Goal: Task Accomplishment & Management: Complete application form

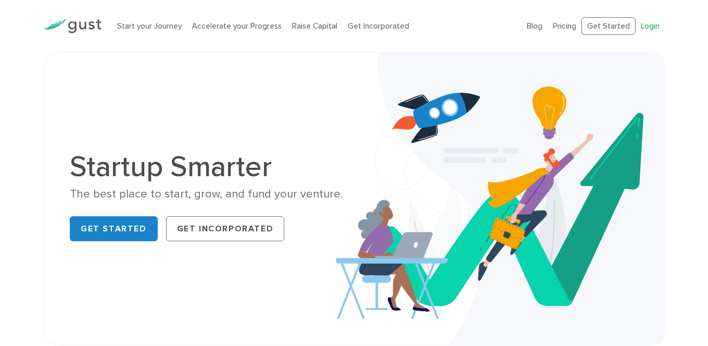
click at [646, 24] on link "Login" at bounding box center [650, 25] width 19 height 9
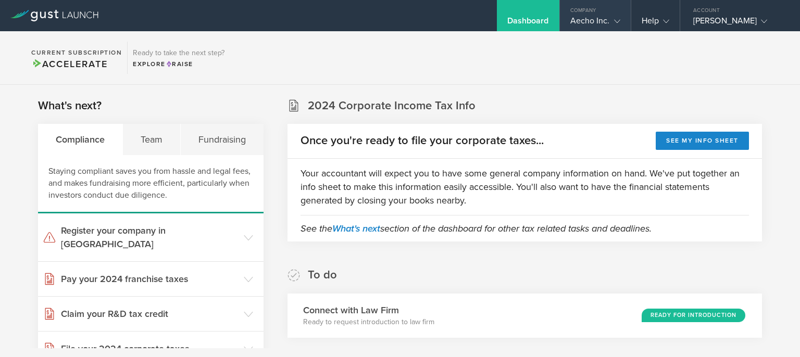
click at [598, 21] on div "Aecho Inc." at bounding box center [595, 24] width 50 height 16
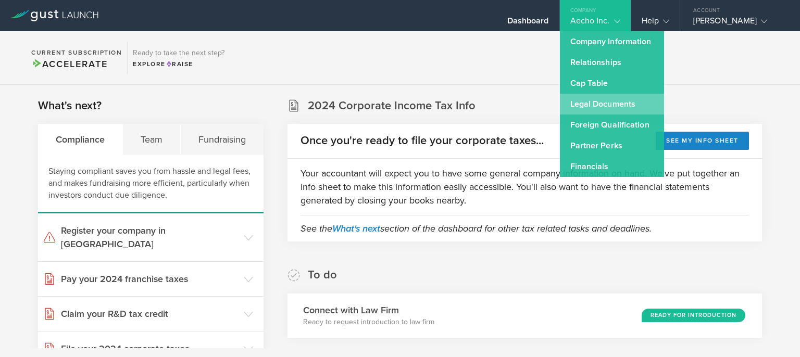
click at [589, 103] on link "Legal Documents" at bounding box center [612, 104] width 104 height 21
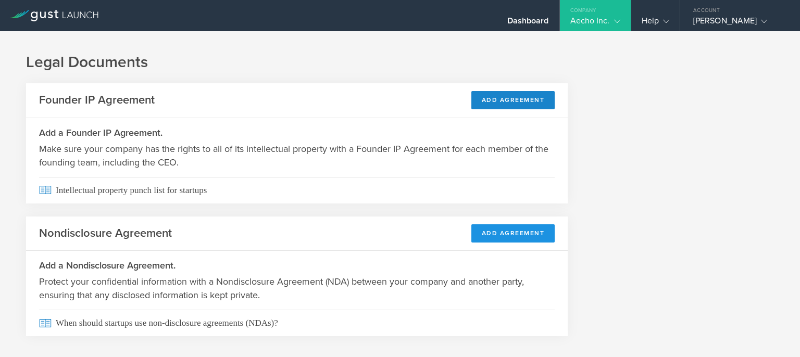
click at [491, 237] on button "Add Agreement" at bounding box center [513, 233] width 84 height 18
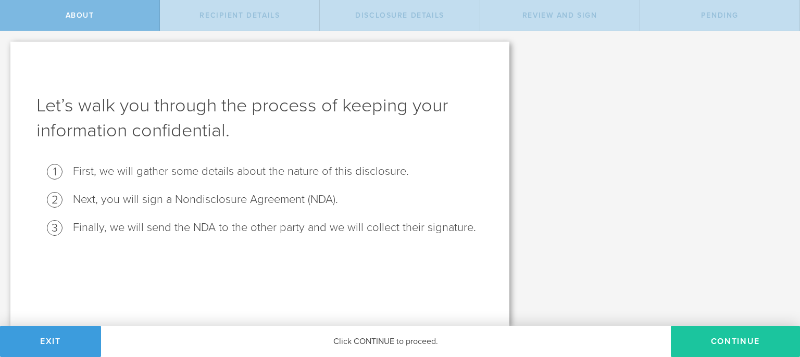
click at [735, 344] on button "Continue" at bounding box center [735, 341] width 129 height 31
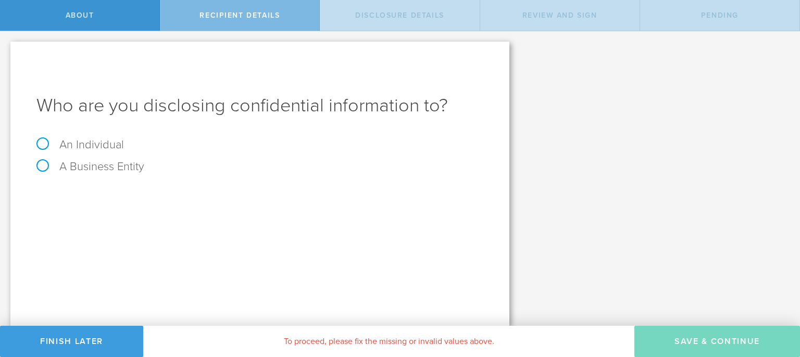
drag, startPoint x: 43, startPoint y: 138, endPoint x: 83, endPoint y: 147, distance: 41.1
click at [44, 139] on label "An Individual" at bounding box center [79, 145] width 87 height 14
click at [7, 48] on input "An Individual" at bounding box center [3, 39] width 7 height 17
radio input "true"
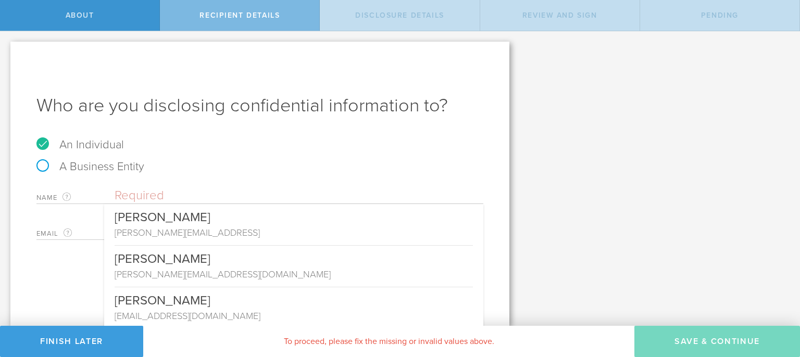
click at [135, 198] on input "text" at bounding box center [299, 196] width 369 height 16
type input "U"
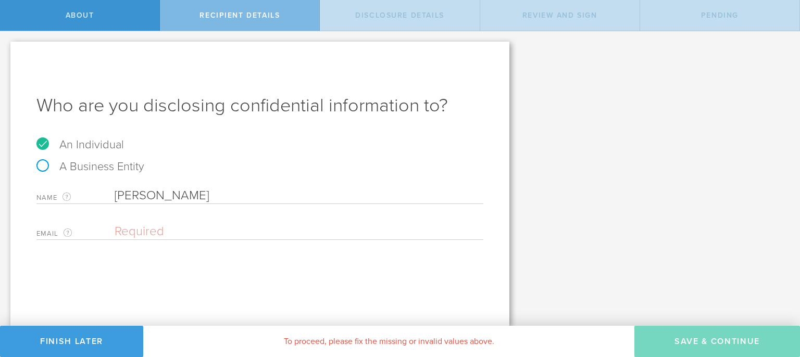
type input "[PERSON_NAME]"
click at [119, 230] on input "email" at bounding box center [296, 232] width 363 height 16
paste input "[EMAIL_ADDRESS][DOMAIN_NAME]"
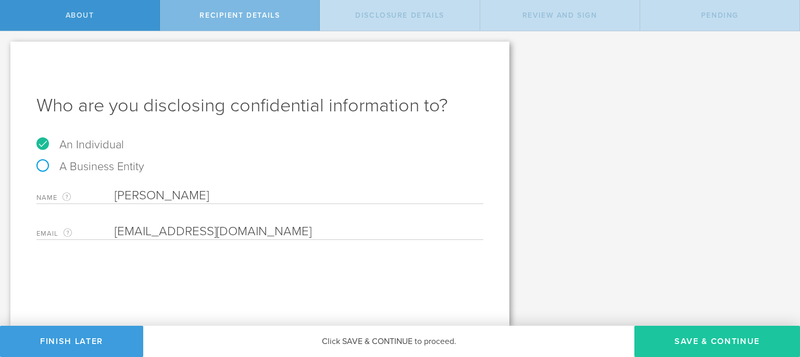
type input "[EMAIL_ADDRESS][DOMAIN_NAME]"
click at [714, 339] on button "Save & Continue" at bounding box center [717, 341] width 166 height 31
select select "string:5 years"
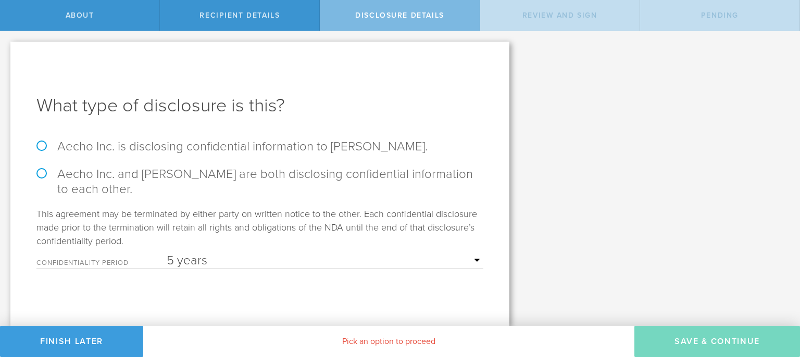
click at [36, 144] on div "What type of disclosure is this? Aecho Inc. is disclosing confidential informat…" at bounding box center [259, 184] width 499 height 284
click at [42, 146] on label "Aecho Inc. is disclosing confidential information to [PERSON_NAME]." at bounding box center [259, 146] width 447 height 15
click at [7, 53] on input "Aecho Inc. is disclosing confidential information to [PERSON_NAME]." at bounding box center [3, 42] width 7 height 22
radio input "true"
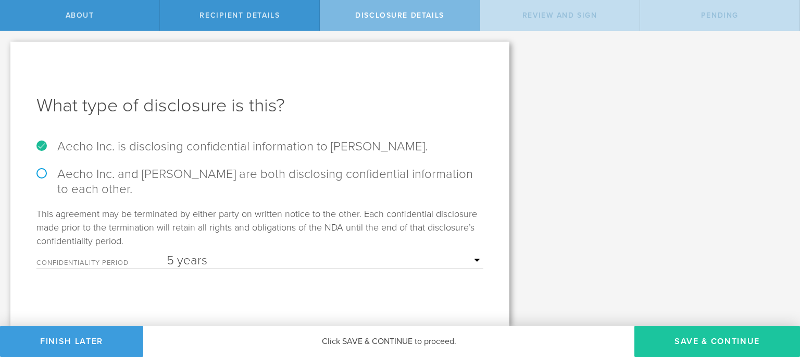
click at [721, 336] on button "Save & Continue" at bounding box center [717, 341] width 166 height 31
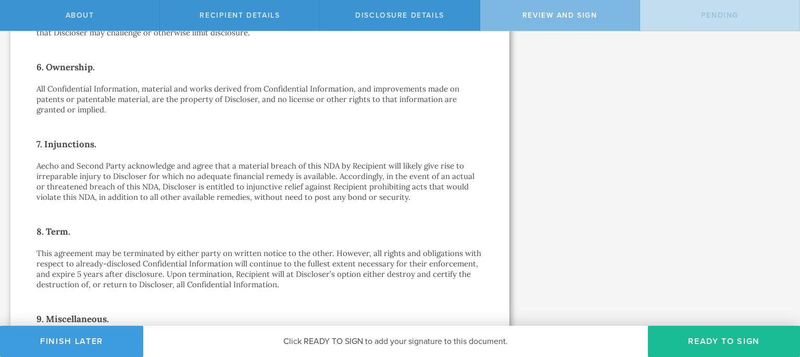
scroll to position [687, 0]
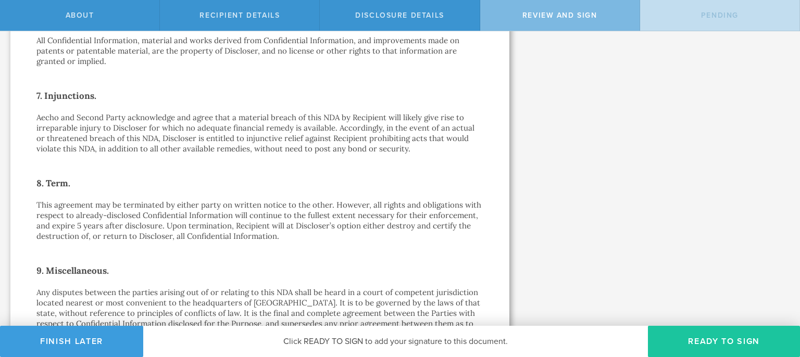
click at [753, 344] on button "Ready to Sign" at bounding box center [724, 341] width 152 height 31
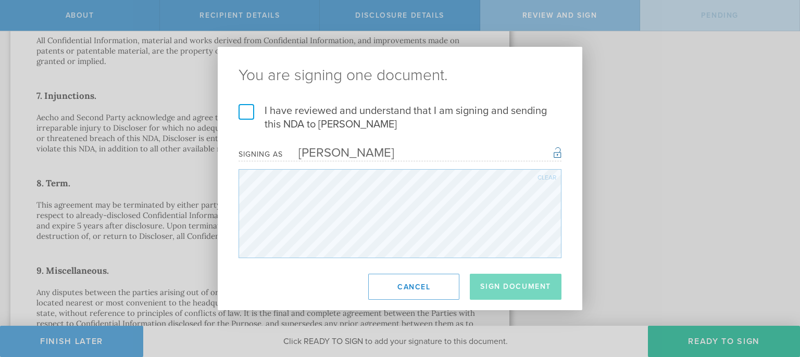
click at [247, 109] on label "I have reviewed and understand that I am signing and sending this NDA to [PERSO…" at bounding box center [399, 117] width 323 height 27
click at [0, 0] on input "I have reviewed and understand that I am signing and sending this NDA to [PERSO…" at bounding box center [0, 0] width 0 height 0
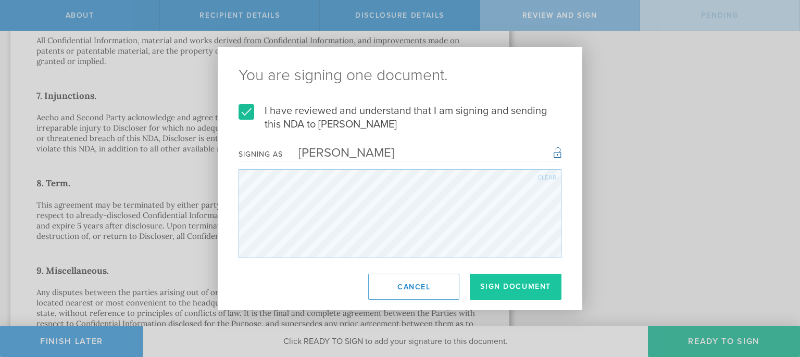
click at [494, 290] on button "Sign Document" at bounding box center [516, 287] width 92 height 26
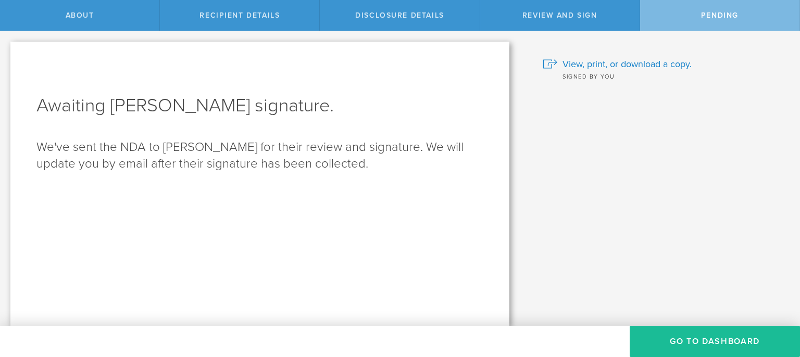
scroll to position [0, 0]
click at [727, 339] on button "Go to dashboard" at bounding box center [715, 341] width 170 height 31
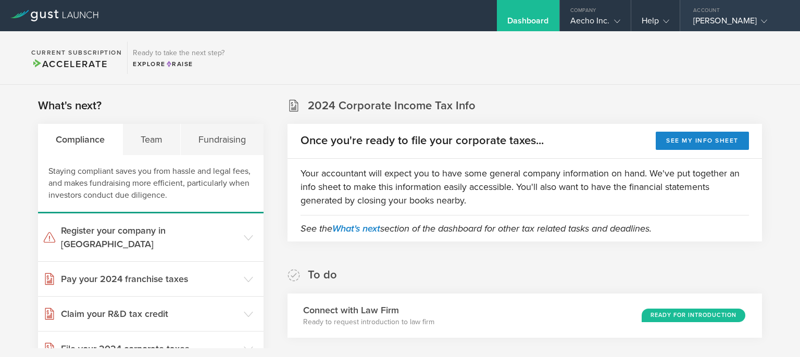
click at [726, 24] on div "[PERSON_NAME]" at bounding box center [737, 24] width 89 height 16
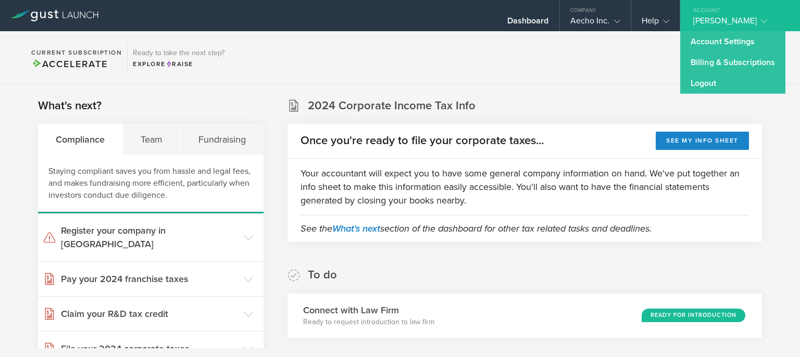
drag, startPoint x: 704, startPoint y: 81, endPoint x: 708, endPoint y: 49, distance: 32.6
click at [705, 78] on link "Logout" at bounding box center [732, 83] width 105 height 21
